Goal: Information Seeking & Learning: Check status

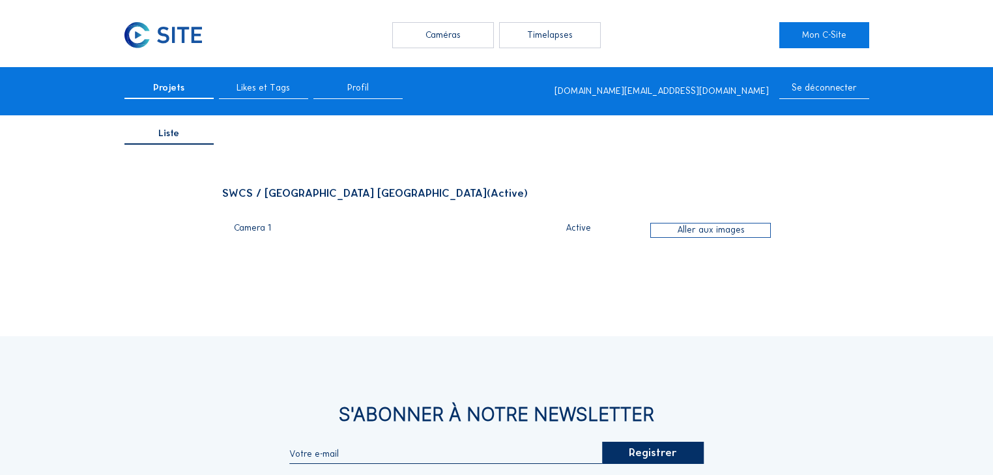
click at [445, 34] on div "Caméras" at bounding box center [442, 35] width 101 height 26
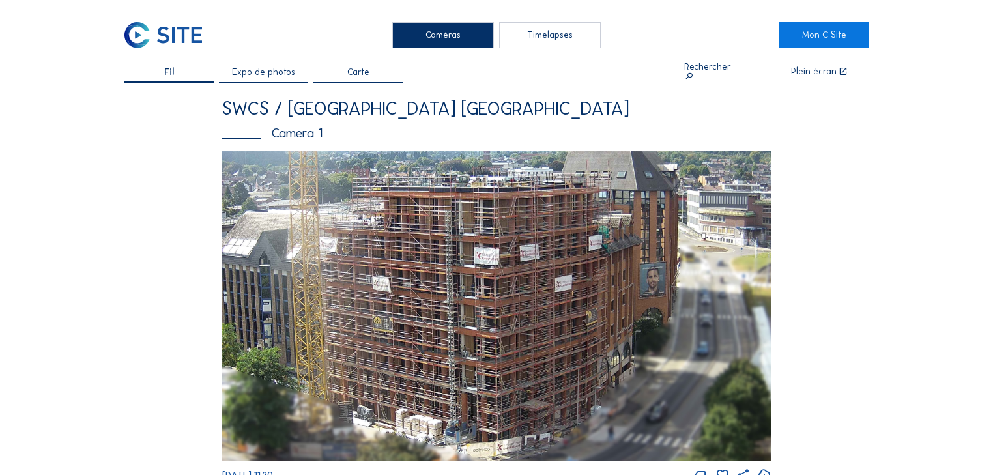
click at [378, 200] on img at bounding box center [496, 306] width 549 height 311
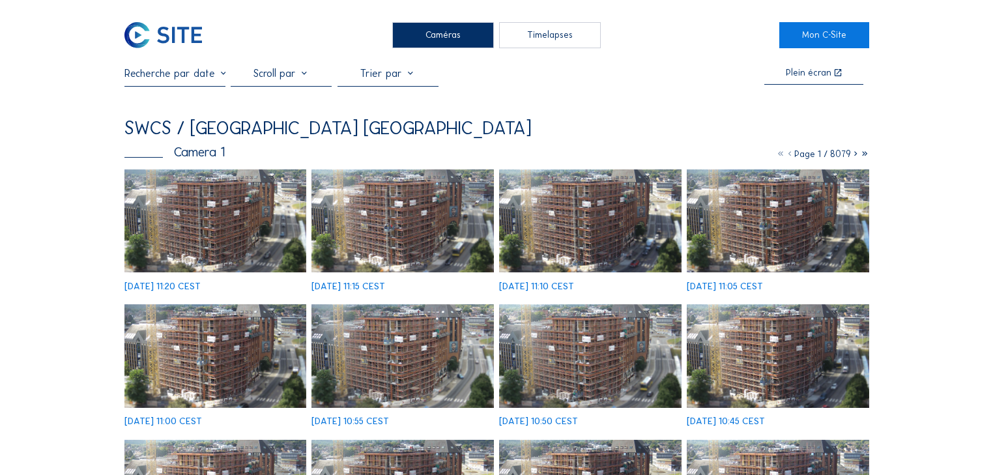
click at [211, 77] on input "text" at bounding box center [174, 73] width 101 height 12
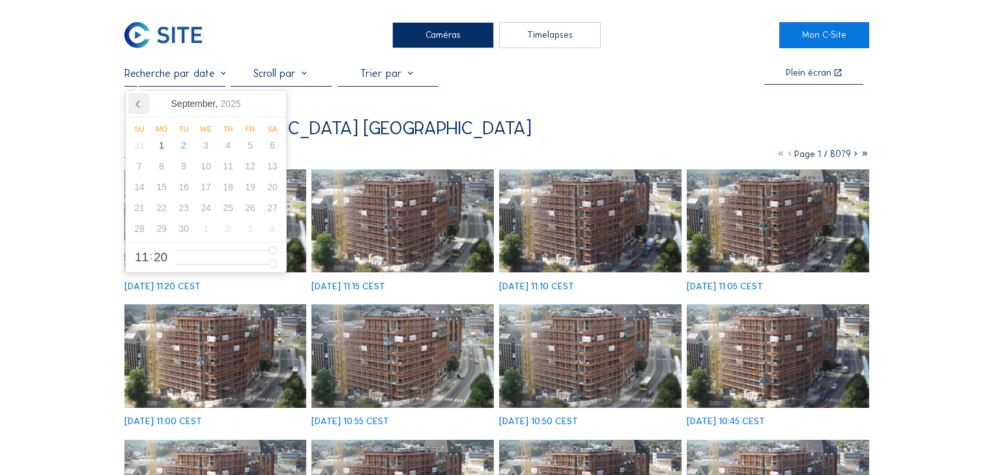
click at [130, 106] on icon at bounding box center [138, 103] width 21 height 21
click at [250, 231] on div "29" at bounding box center [250, 228] width 22 height 21
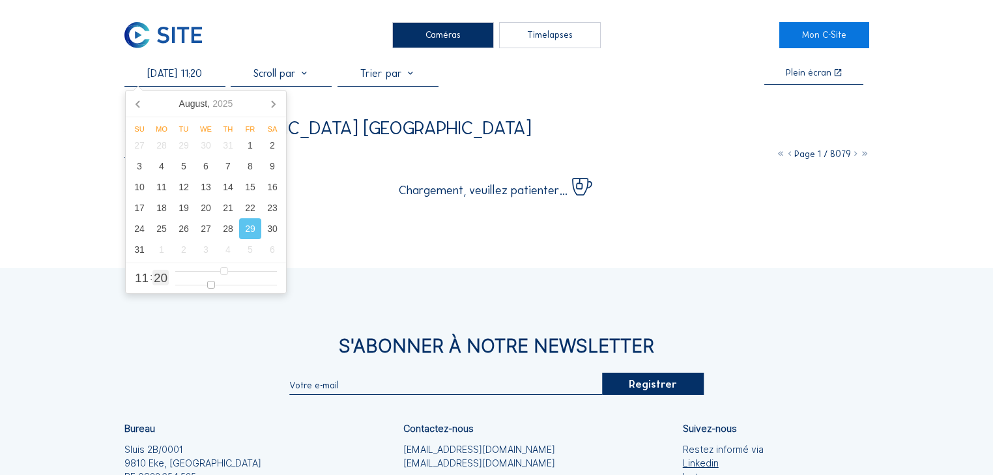
click at [211, 282] on input "range" at bounding box center [226, 285] width 102 height 11
type input "[DATE] 11:21"
type input "21"
type input "[DATE] 11:22"
type input "22"
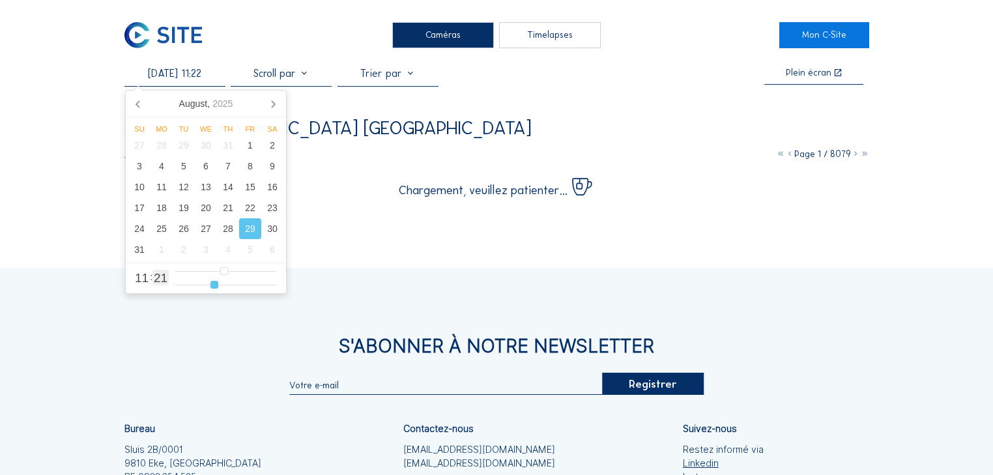
type input "[DATE] 11:23"
type input "23"
type input "[DATE] 11:24"
type input "24"
type input "[DATE] 11:25"
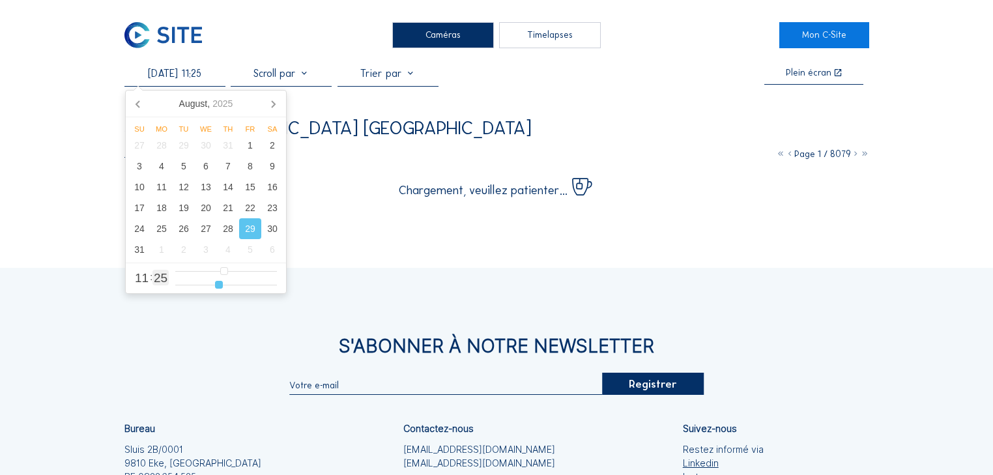
drag, startPoint x: 211, startPoint y: 282, endPoint x: 219, endPoint y: 282, distance: 7.8
type input "25"
click at [219, 282] on input "range" at bounding box center [226, 285] width 102 height 11
type input "[DATE] 12:25"
type input "12"
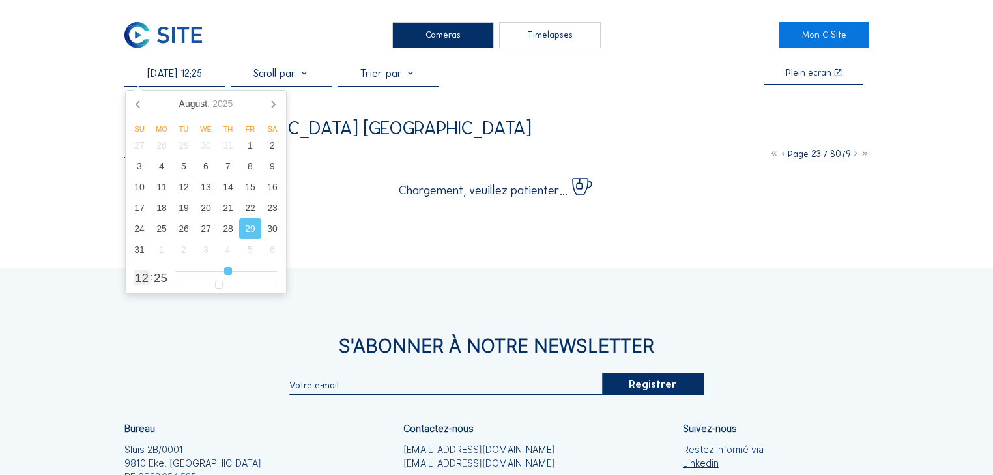
type input "[DATE] 13:25"
type input "13"
type input "[DATE] 14:25"
type input "14"
type input "[DATE] 15:25"
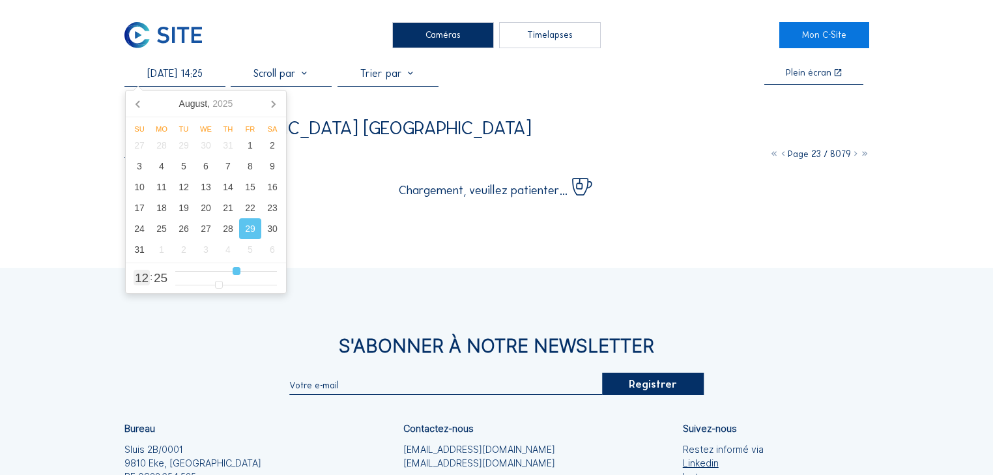
type input "15"
type input "[DATE] 16:25"
type input "16"
type input "[DATE] 17:25"
type input "17"
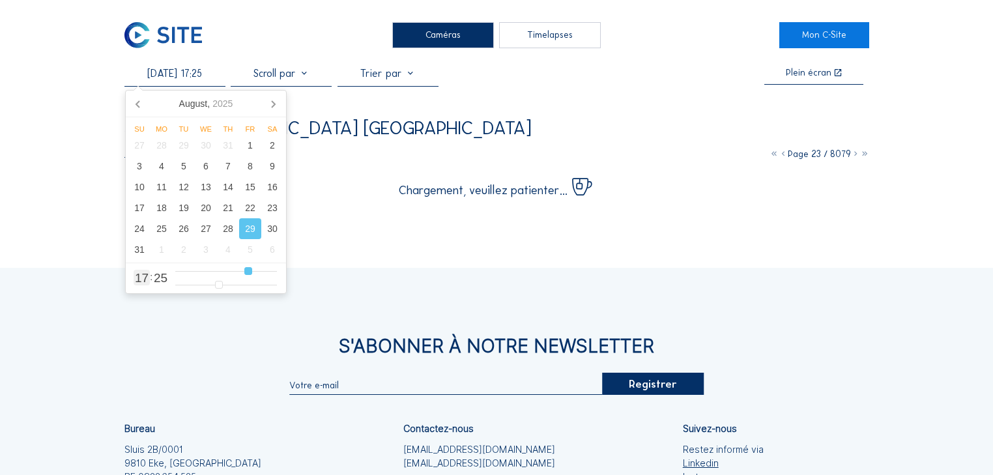
type input "[DATE] 18:25"
type input "18"
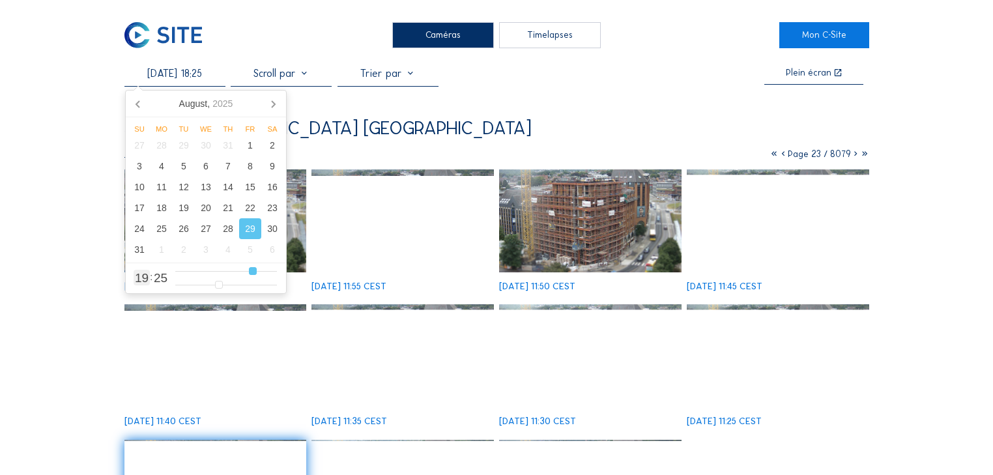
type input "[DATE] 19:25"
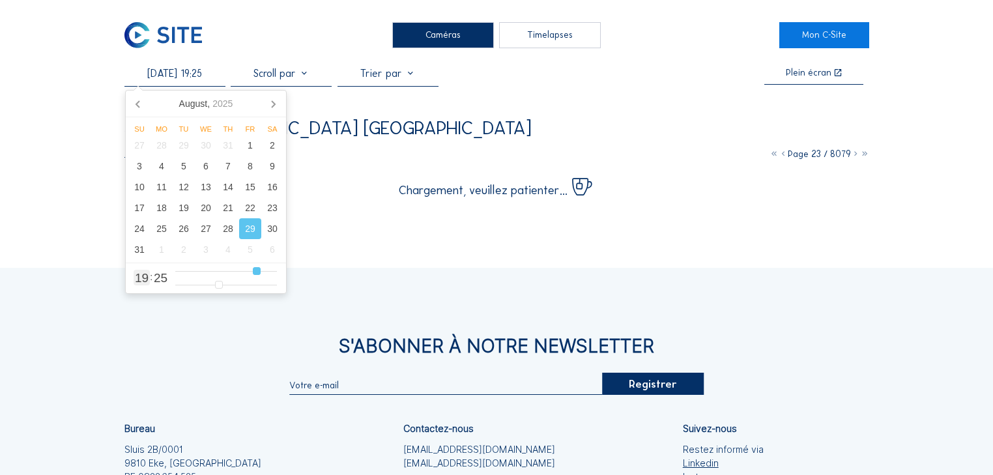
drag, startPoint x: 225, startPoint y: 270, endPoint x: 255, endPoint y: 271, distance: 29.3
type input "19"
click at [255, 271] on input "range" at bounding box center [226, 271] width 102 height 11
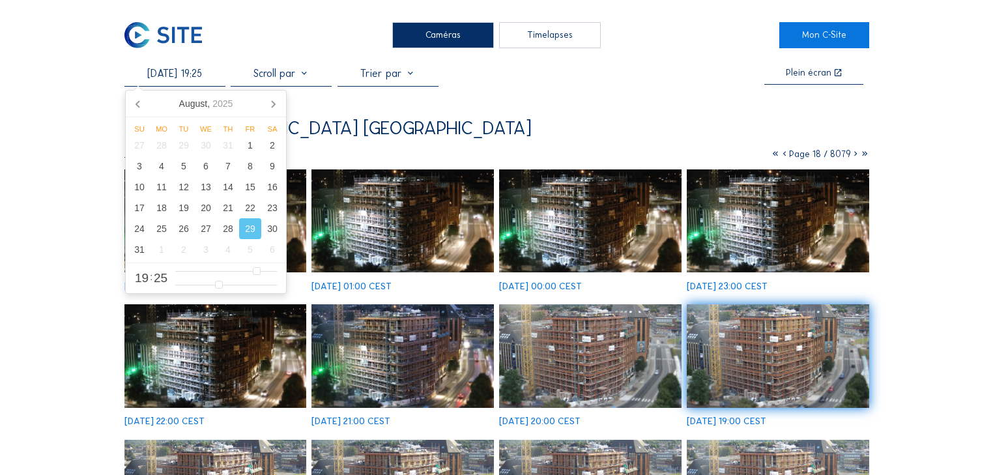
click at [816, 354] on img at bounding box center [778, 355] width 182 height 103
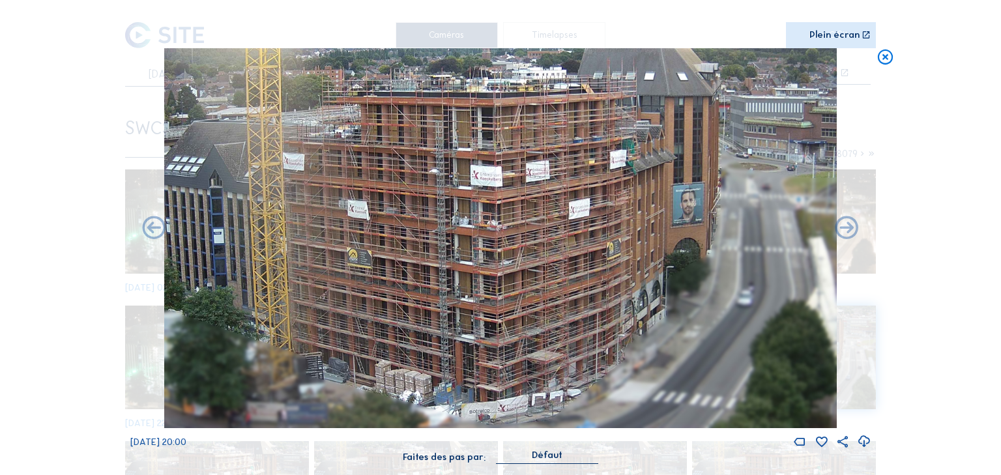
click at [885, 59] on icon at bounding box center [885, 57] width 18 height 19
